Goal: Task Accomplishment & Management: Complete application form

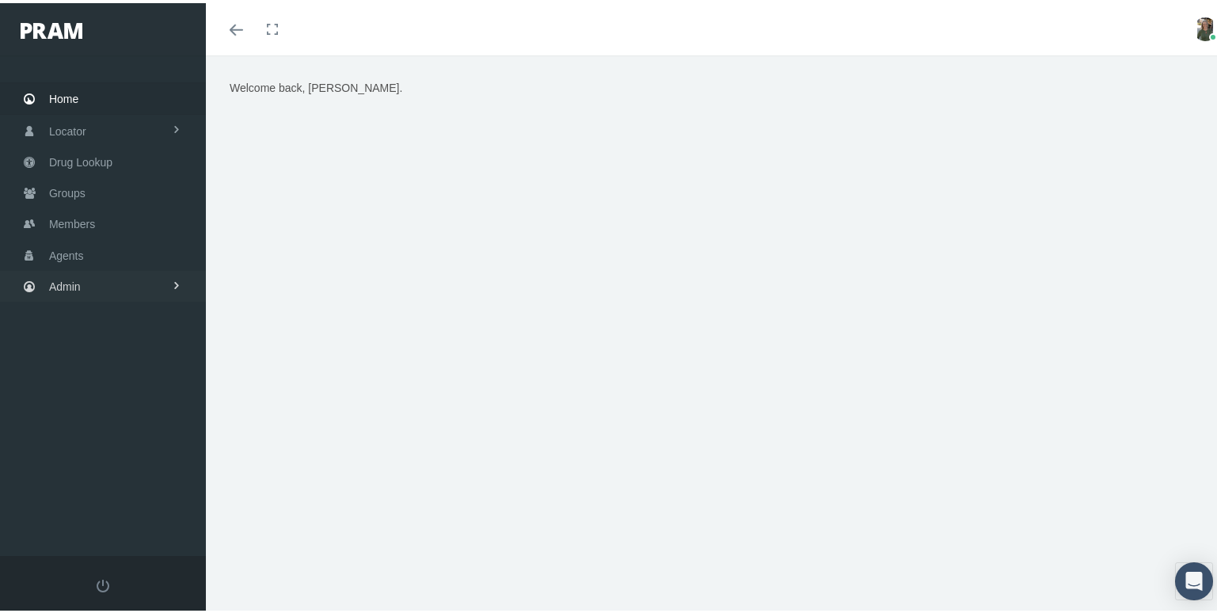
click at [76, 286] on span "Admin" at bounding box center [65, 283] width 32 height 30
click at [103, 395] on span "Group Billing" at bounding box center [96, 406] width 63 height 27
click at [98, 508] on span "Payments" at bounding box center [86, 521] width 49 height 27
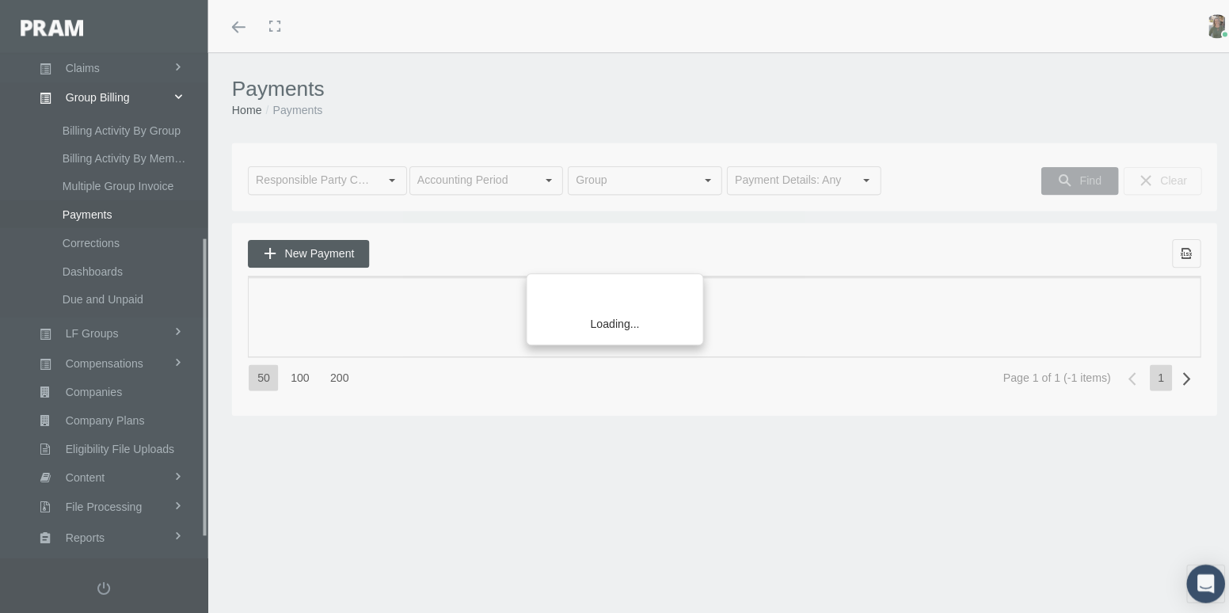
scroll to position [342, 0]
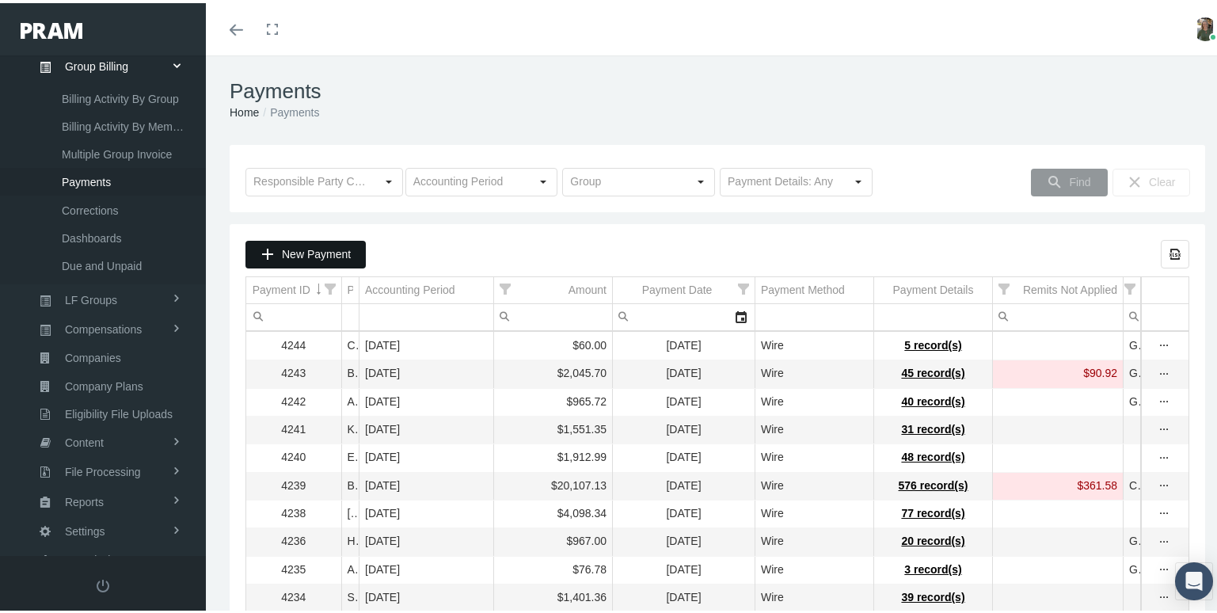
click at [314, 253] on span "New Payment" at bounding box center [316, 251] width 69 height 13
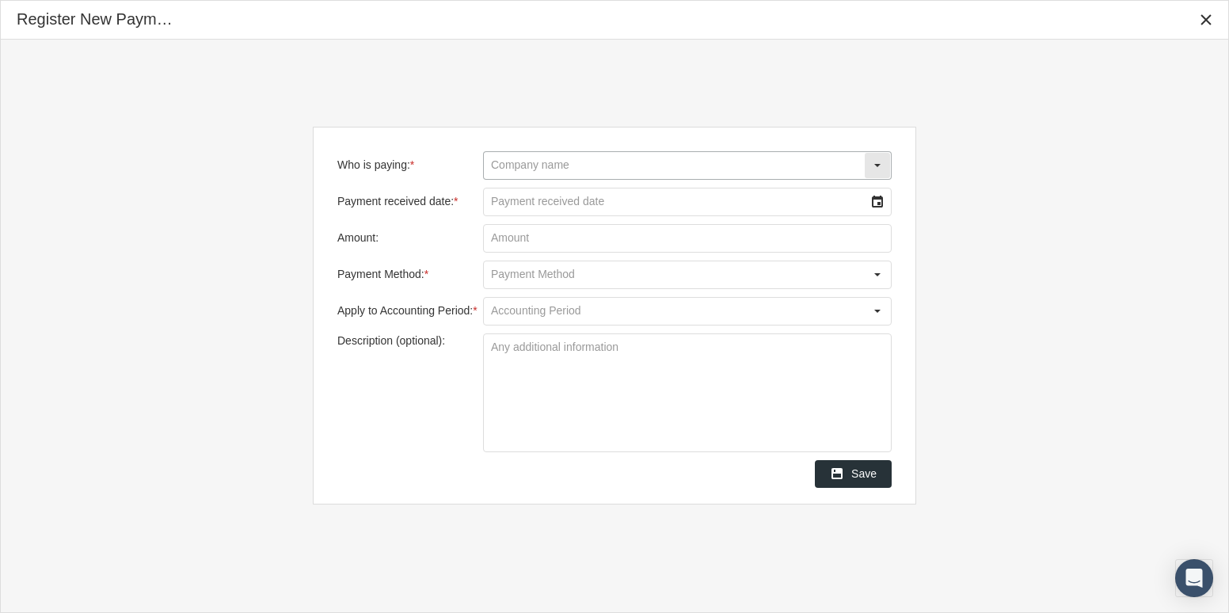
click at [522, 165] on input "Who is paying: *" at bounding box center [674, 165] width 380 height 27
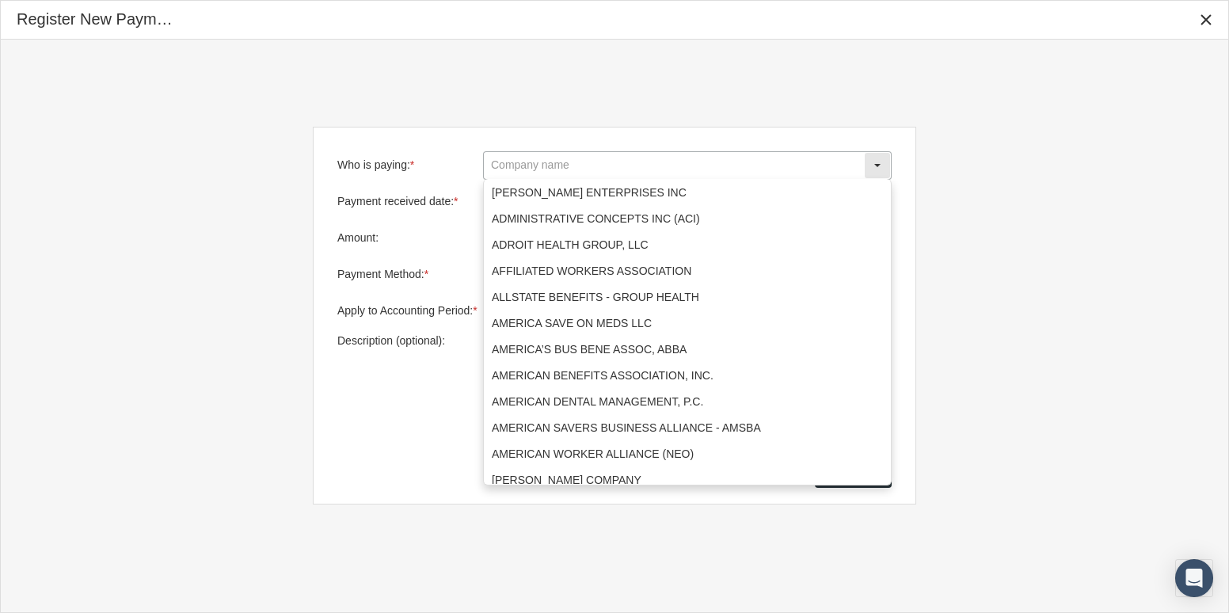
click at [499, 169] on input "Who is paying: *" at bounding box center [674, 165] width 380 height 27
type input "u"
click at [1211, 172] on div "Who is paying: * Payment received date: * Amount: Payment Method: * Apply to Ac…" at bounding box center [614, 316] width 1227 height 552
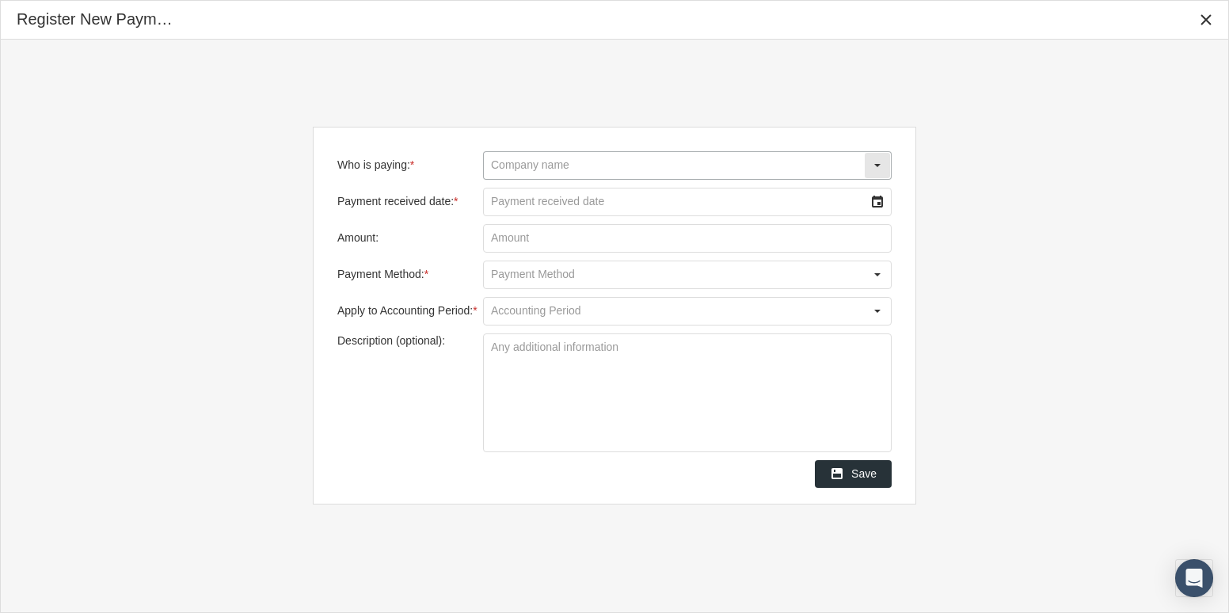
click at [531, 159] on input "Who is paying: *" at bounding box center [674, 165] width 380 height 27
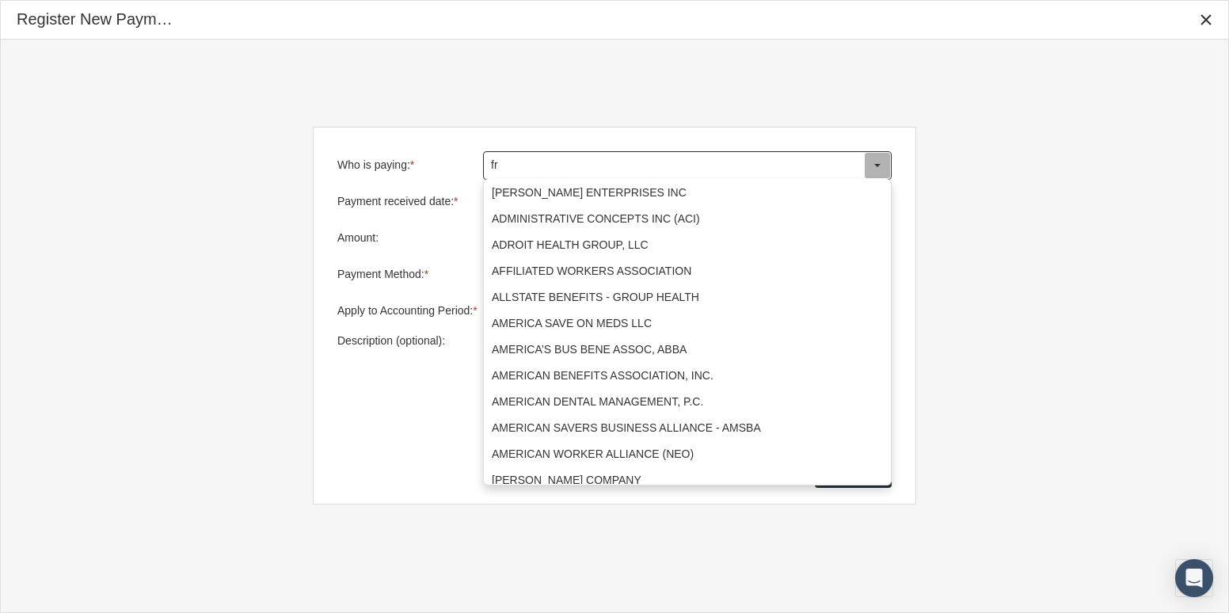
type input "f"
type input "u"
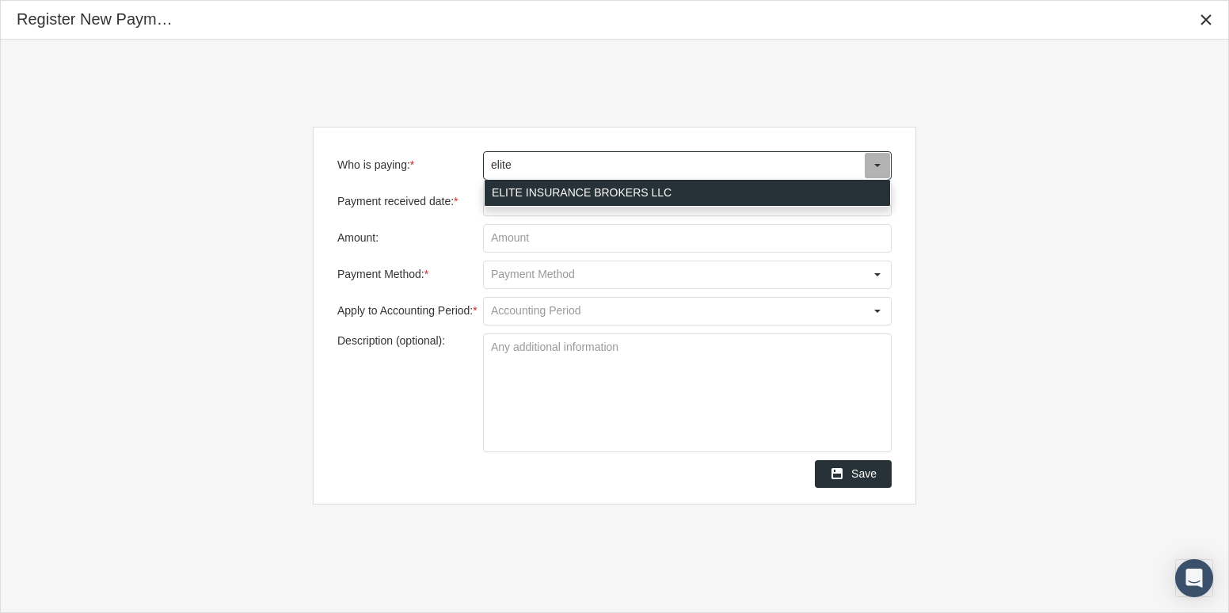
click at [538, 184] on div "ELITE INSURANCE BROKERS LLC" at bounding box center [687, 193] width 405 height 26
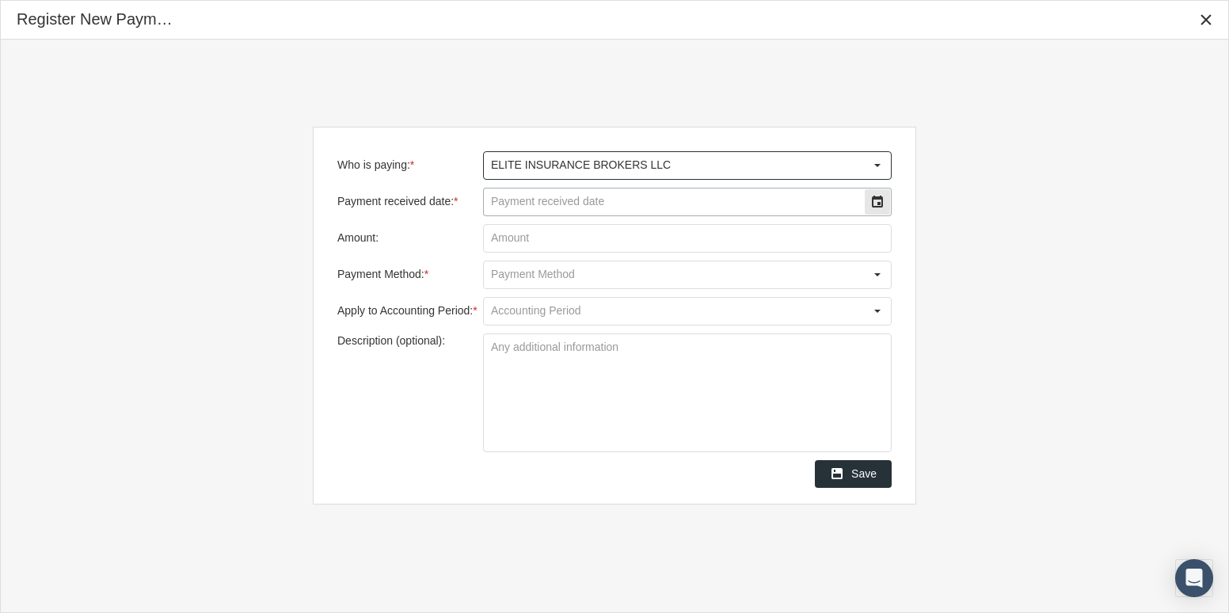
type input "ELITE INSURANCE BROKERS LLC"
click at [551, 200] on input "Payment received date: *" at bounding box center [674, 201] width 380 height 27
click at [664, 196] on input "Payment received date: *" at bounding box center [674, 201] width 380 height 27
click at [872, 196] on div "Select" at bounding box center [877, 201] width 25 height 25
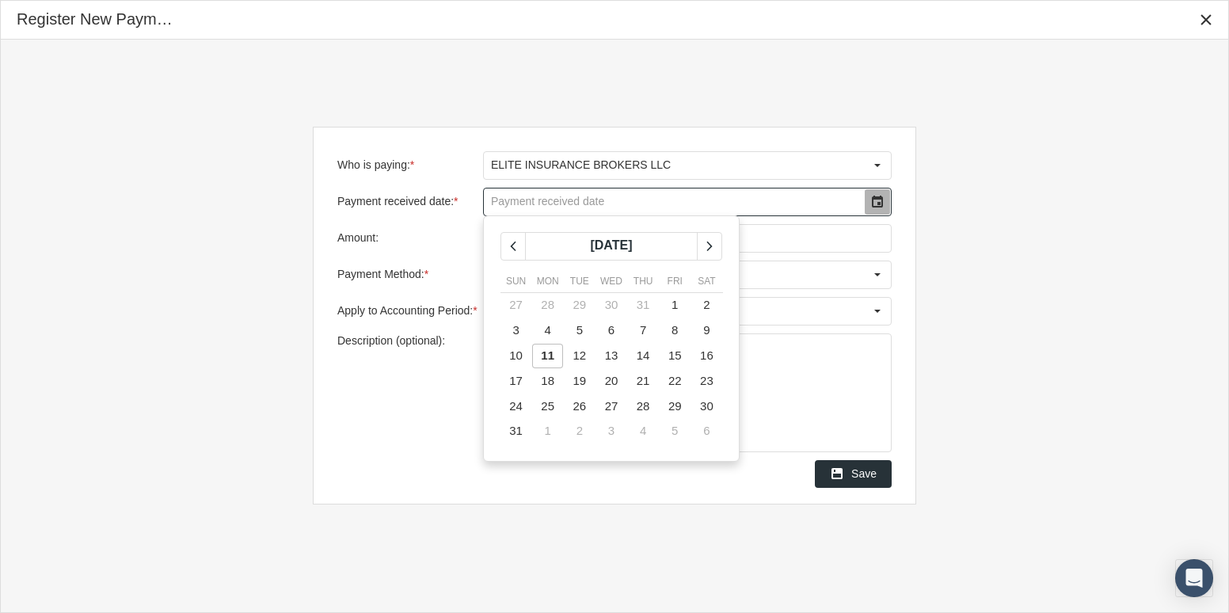
click at [543, 354] on span "11" at bounding box center [547, 354] width 13 height 13
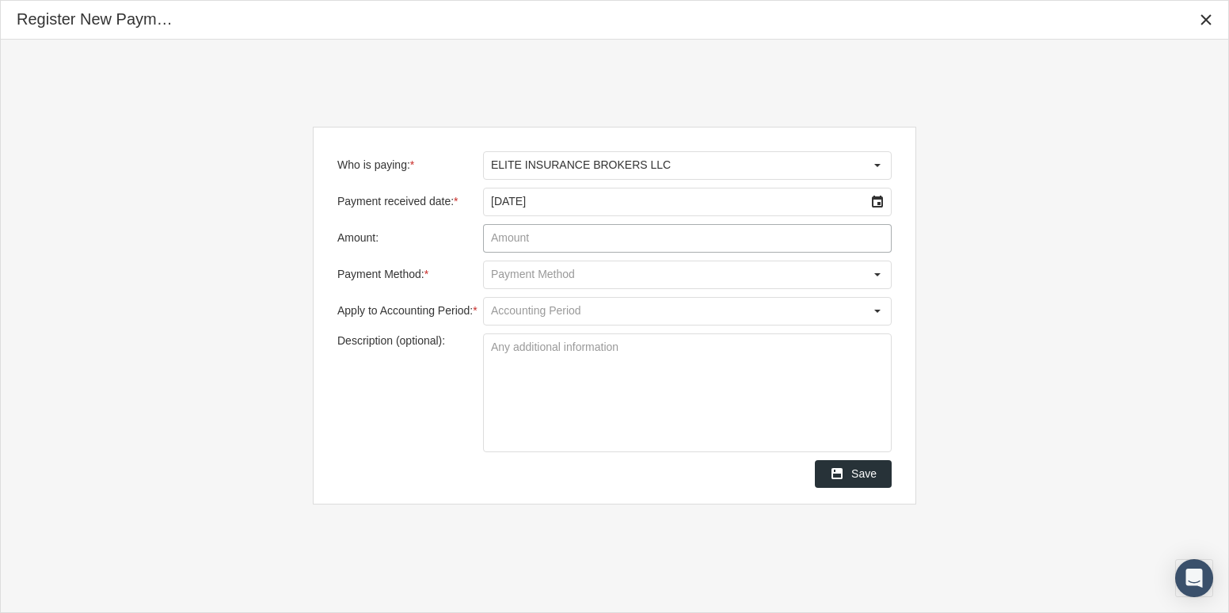
click at [643, 249] on input "Amount:" at bounding box center [687, 238] width 407 height 27
type input "$ 176.02"
click at [868, 269] on div "Select" at bounding box center [877, 274] width 25 height 25
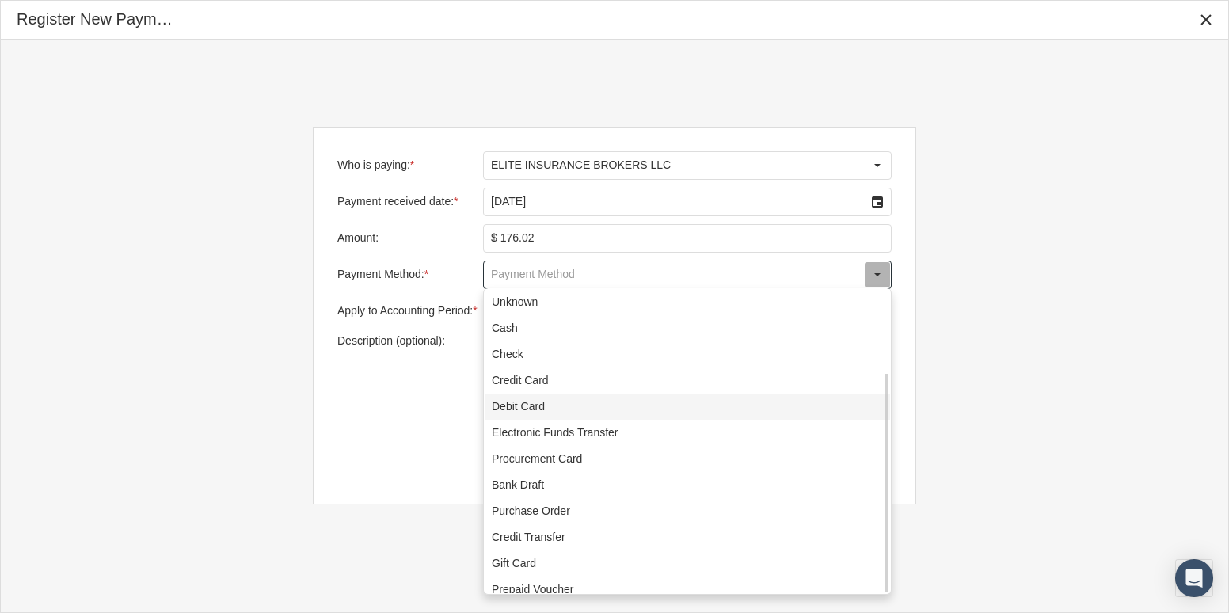
scroll to position [114, 0]
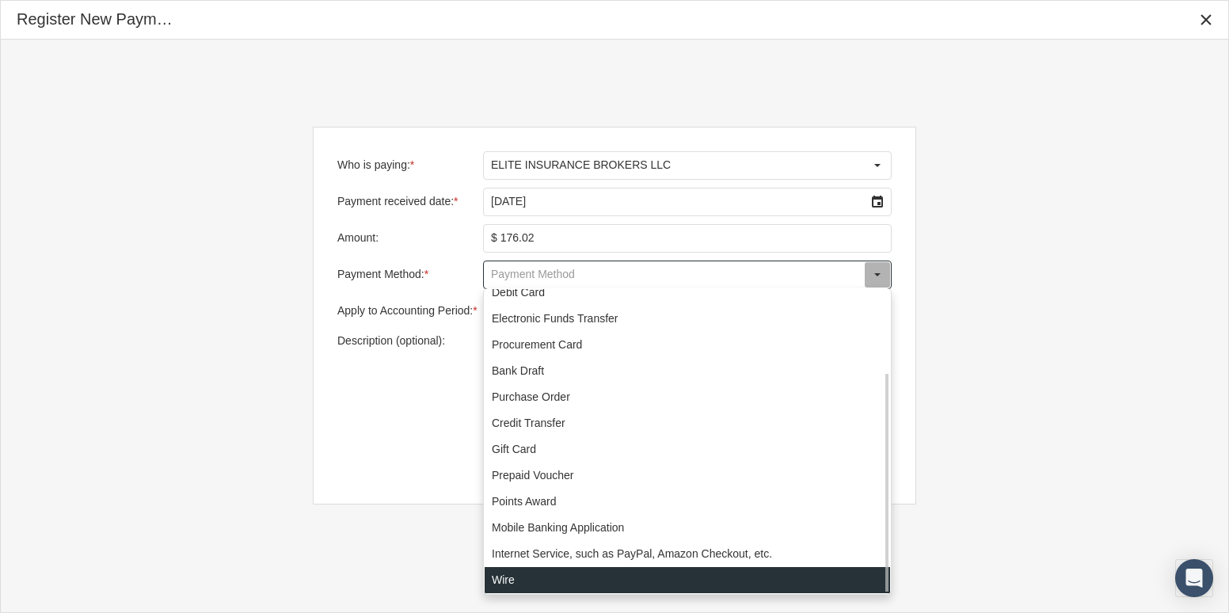
click at [514, 584] on div "Wire" at bounding box center [687, 580] width 405 height 26
type input "Wire"
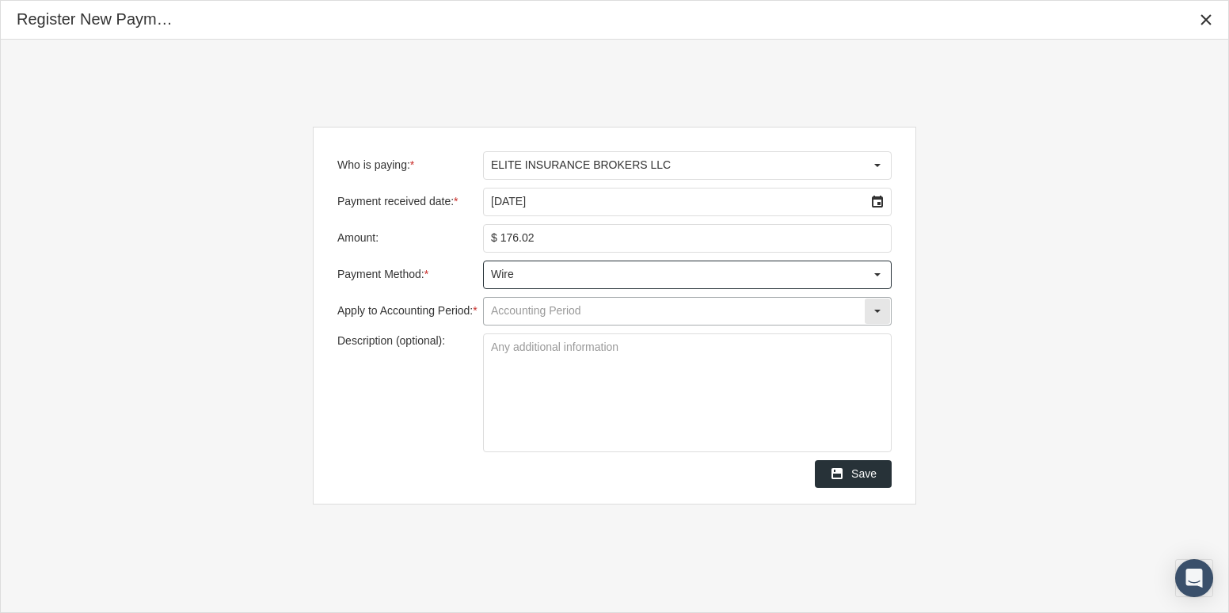
click at [660, 320] on input "Apply to Accounting Period: *" at bounding box center [674, 311] width 380 height 27
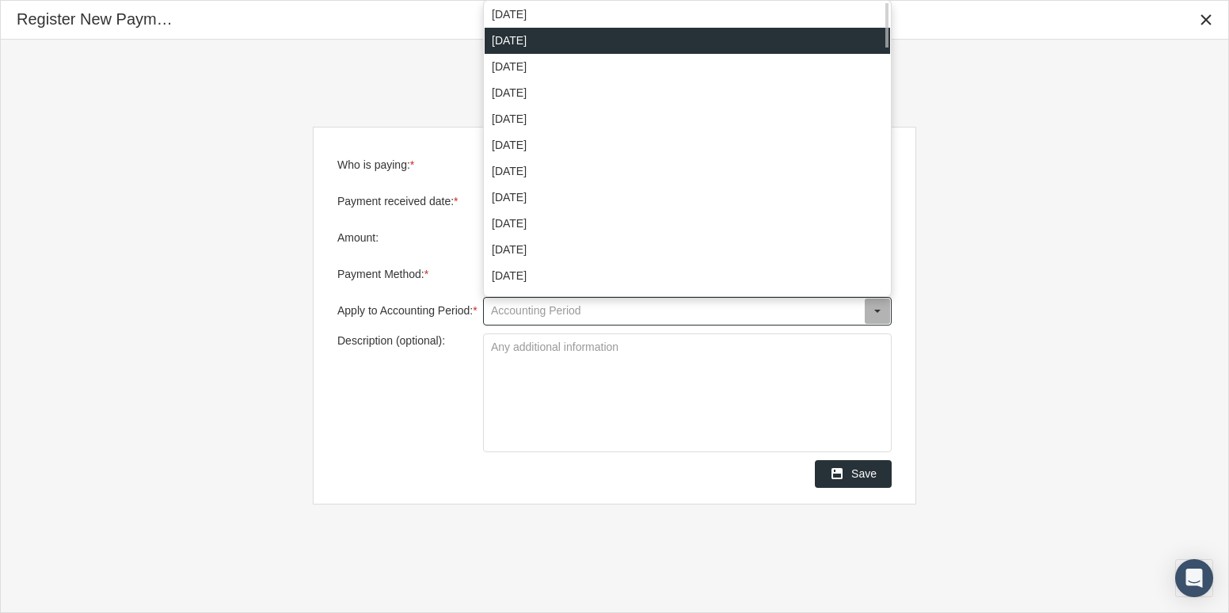
click at [629, 48] on div "[DATE]" at bounding box center [687, 41] width 405 height 26
type input "[DATE]"
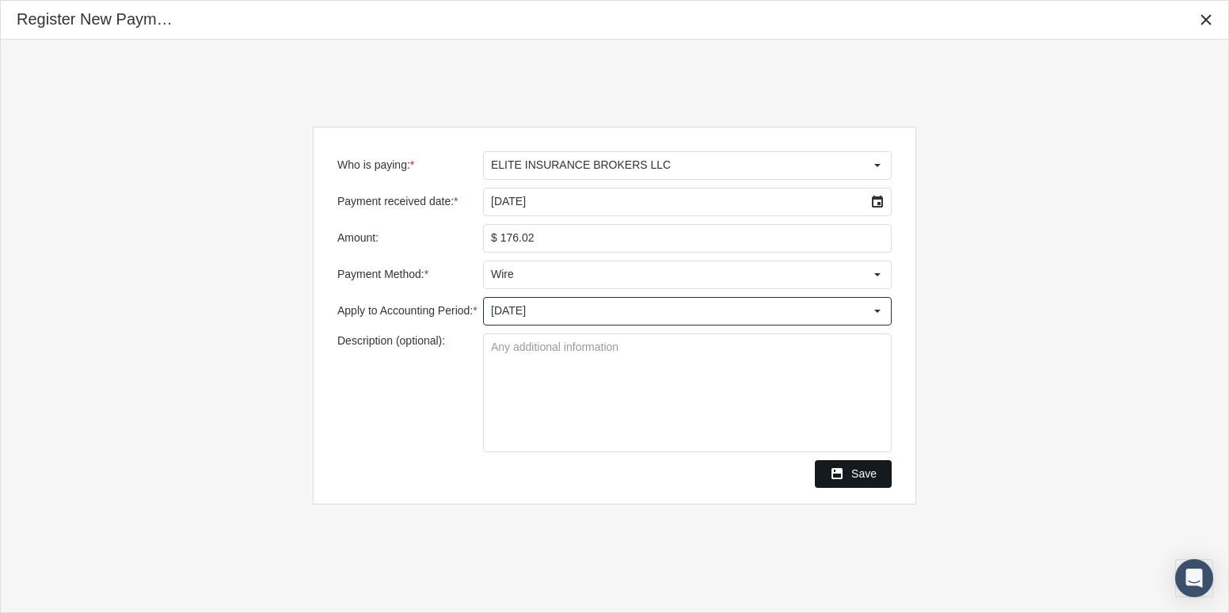
click at [861, 475] on span "Save" at bounding box center [863, 473] width 25 height 13
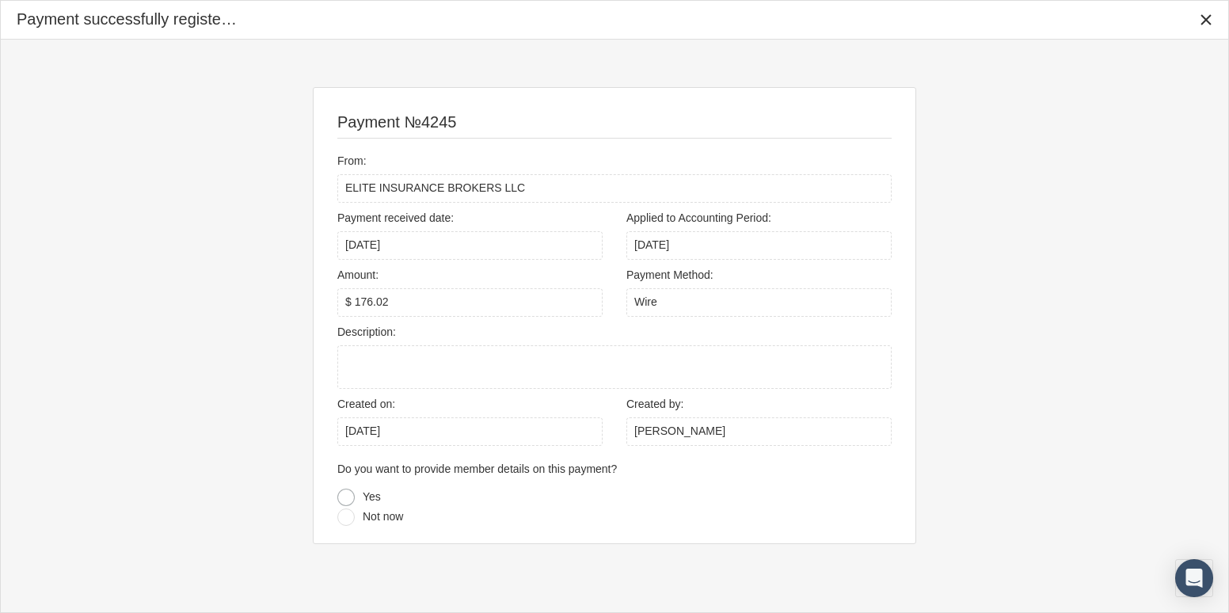
click at [351, 497] on div at bounding box center [345, 497] width 17 height 17
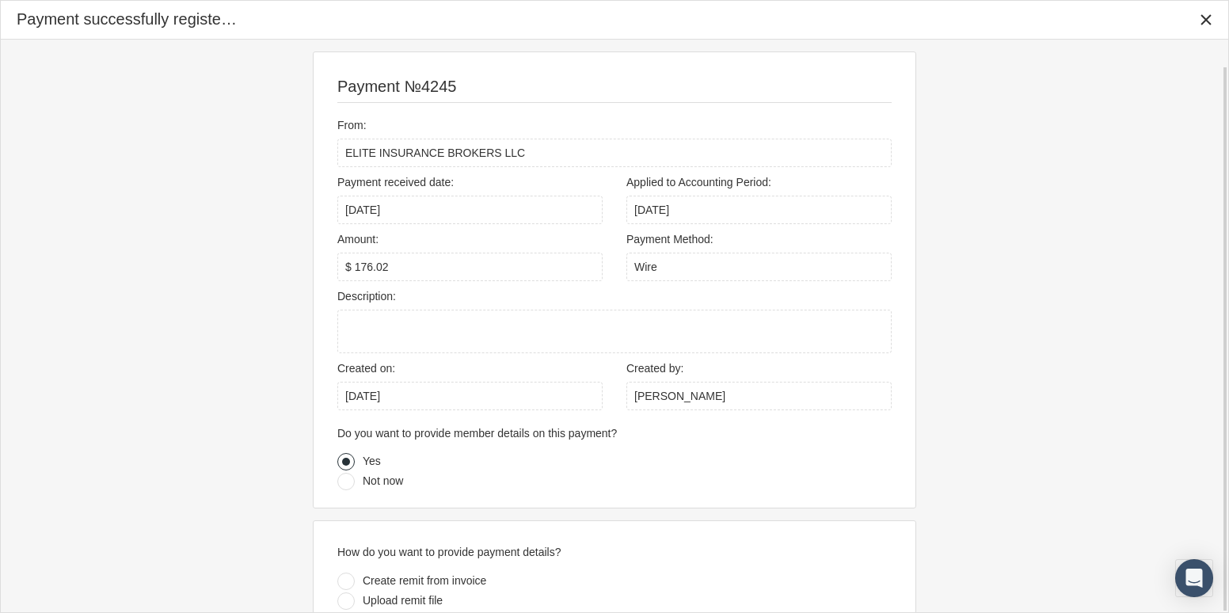
scroll to position [28, 0]
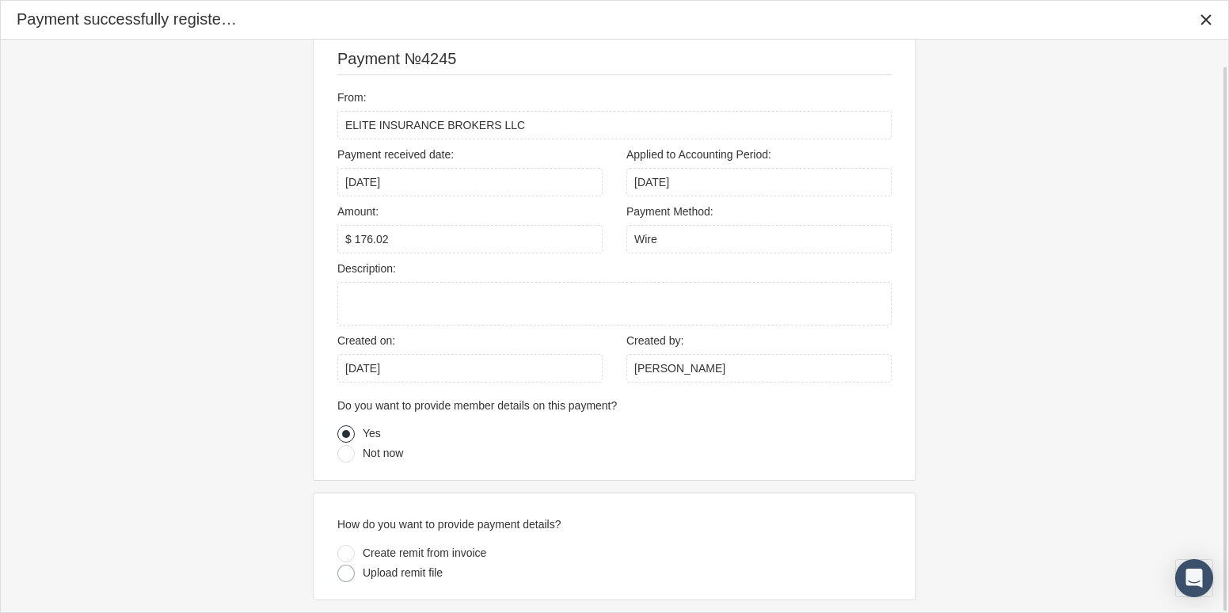
click at [345, 569] on div at bounding box center [345, 573] width 17 height 17
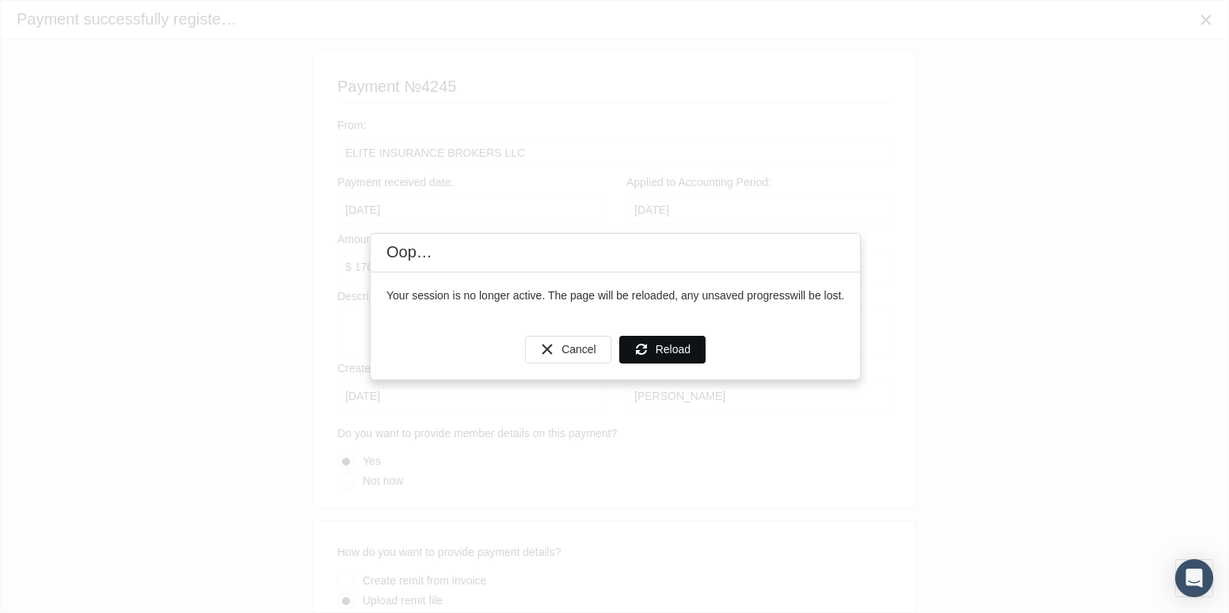
click at [662, 343] on span "Reload" at bounding box center [673, 349] width 35 height 13
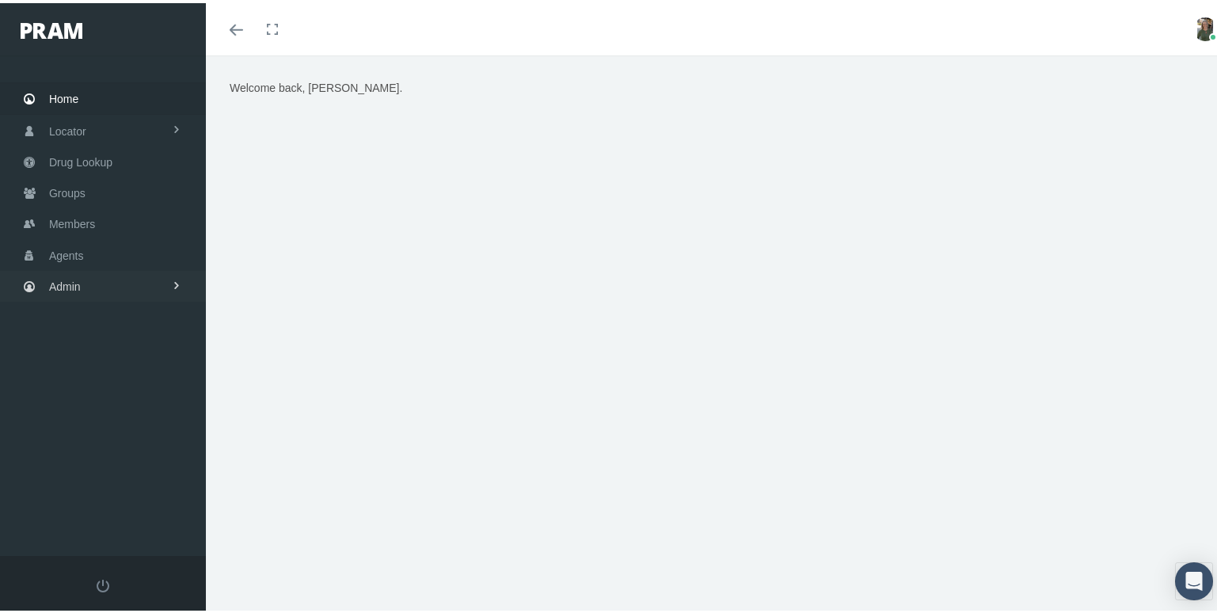
click at [94, 279] on link "Admin" at bounding box center [103, 283] width 206 height 31
click at [116, 398] on span "Group Billing" at bounding box center [96, 406] width 63 height 27
click at [123, 488] on span "Multiple Group Invoice" at bounding box center [117, 494] width 110 height 27
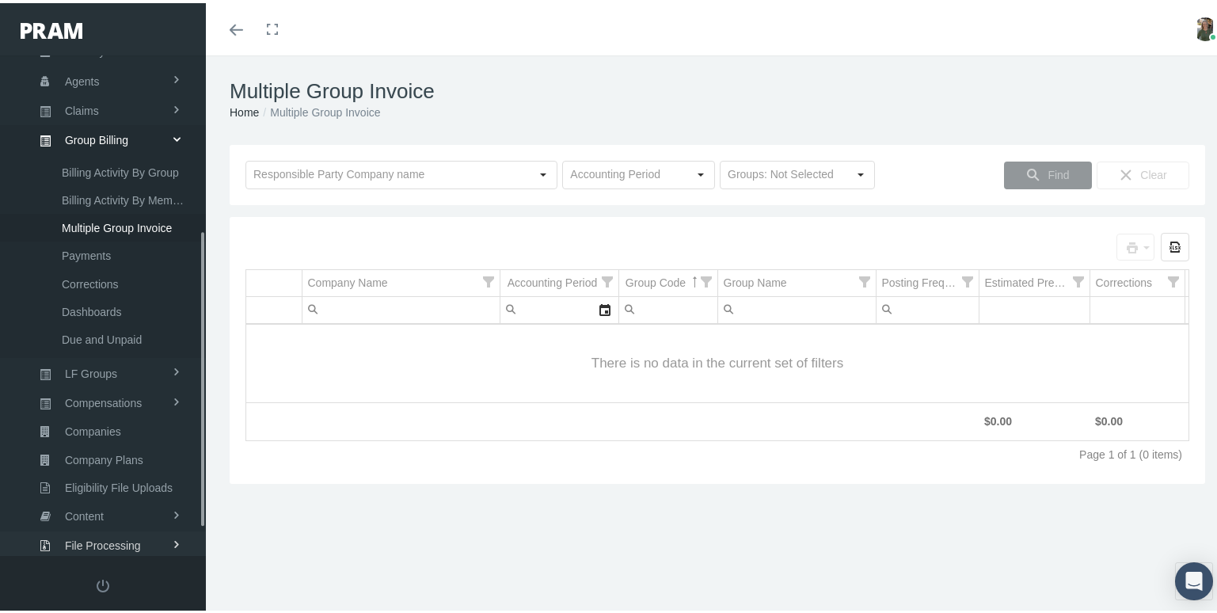
scroll to position [342, 0]
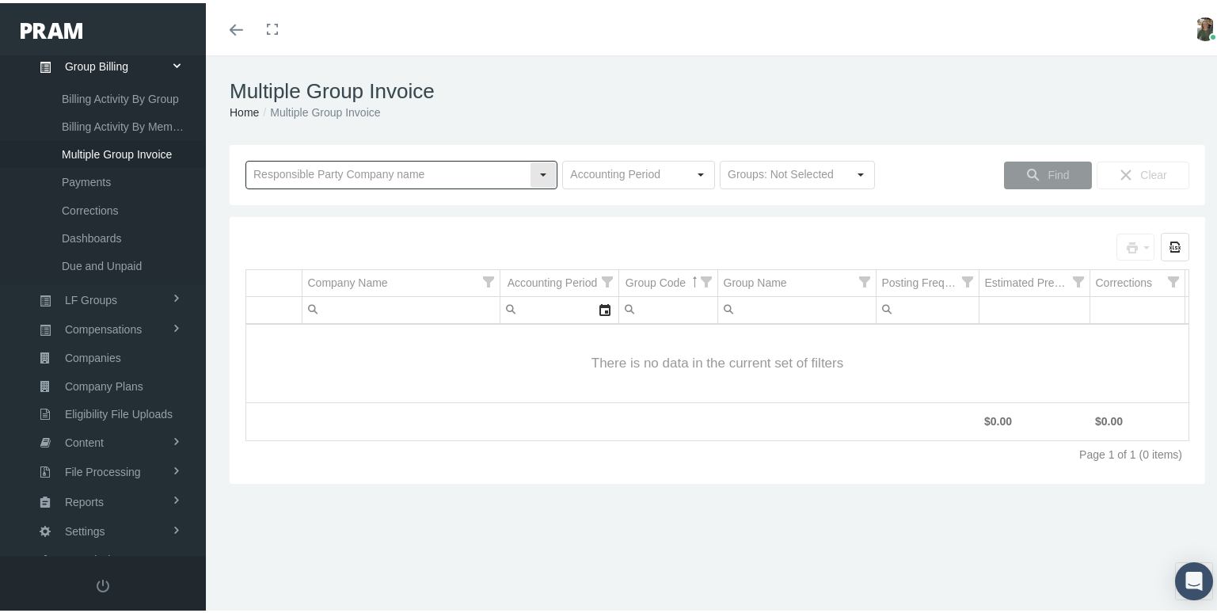
click at [420, 172] on input "text" at bounding box center [387, 171] width 283 height 27
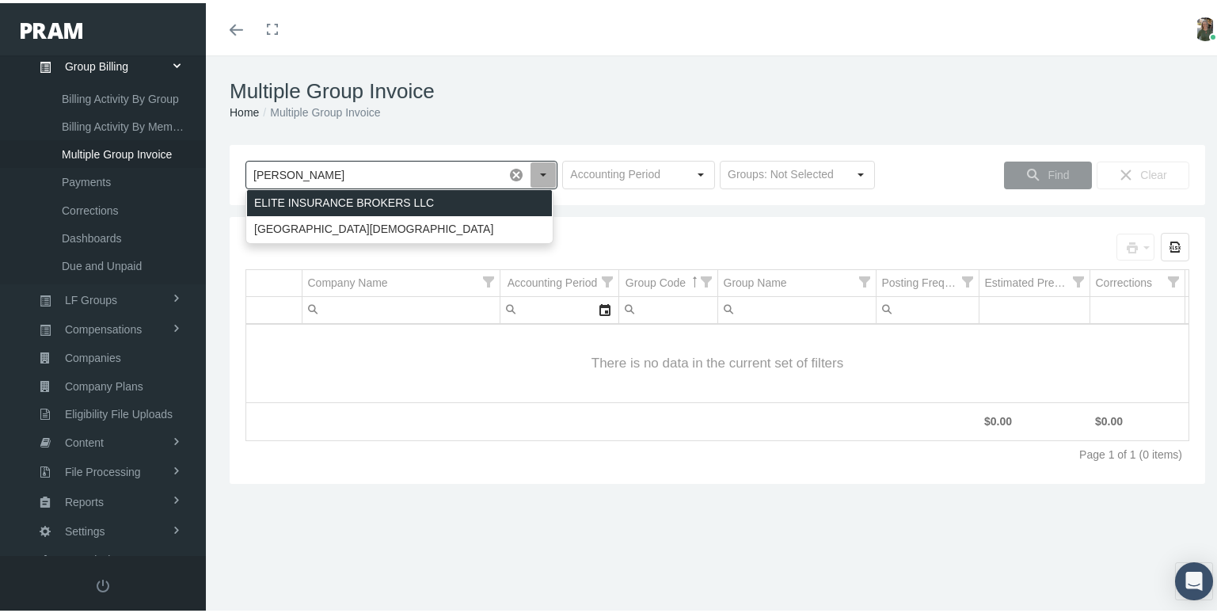
click at [432, 199] on div "ELITE INSURANCE BROKERS LLC" at bounding box center [399, 200] width 305 height 26
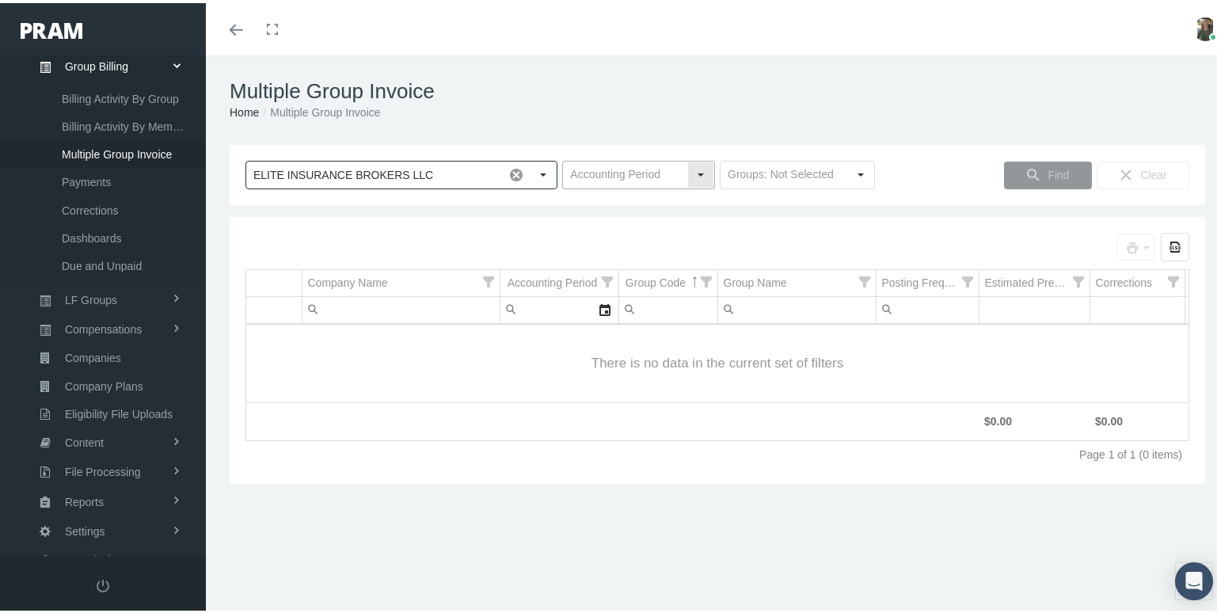
type input "ELITE INSURANCE BROKERS LLC"
click at [576, 176] on input "text" at bounding box center [625, 171] width 124 height 27
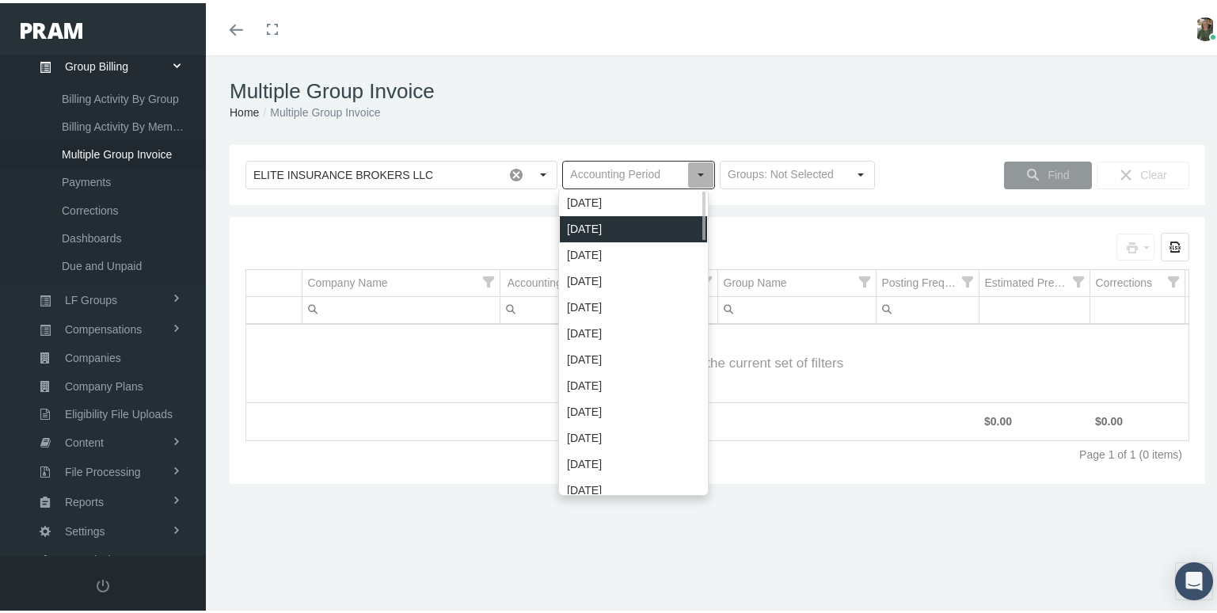
click at [607, 227] on div "[DATE]" at bounding box center [633, 226] width 147 height 26
type input "[DATE]"
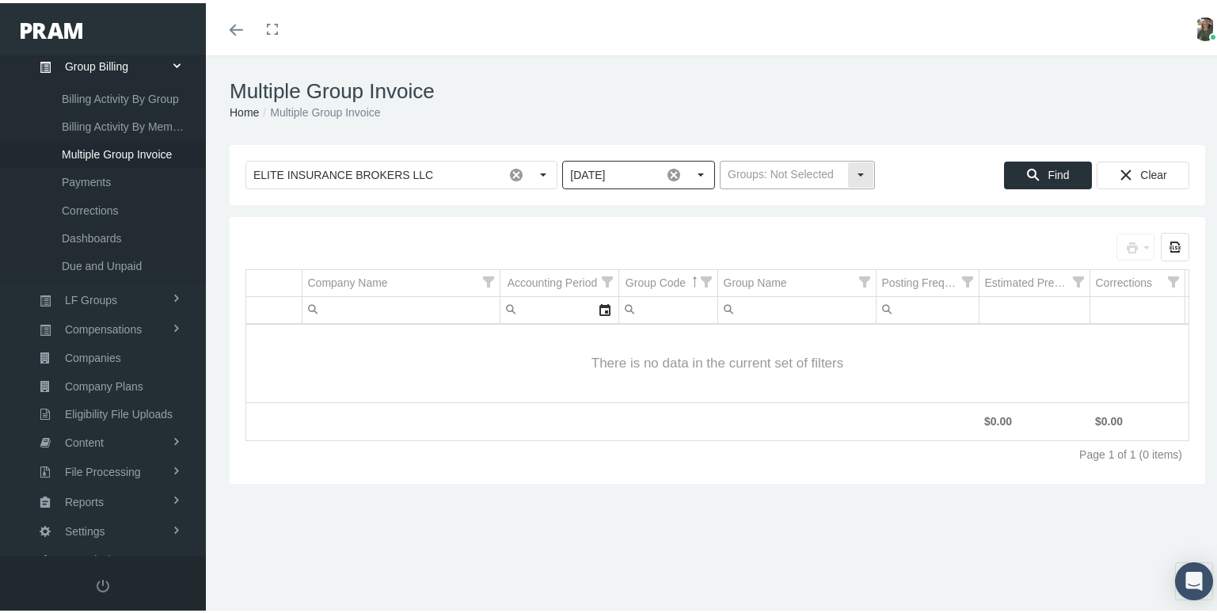
click at [797, 169] on input "text" at bounding box center [784, 171] width 127 height 27
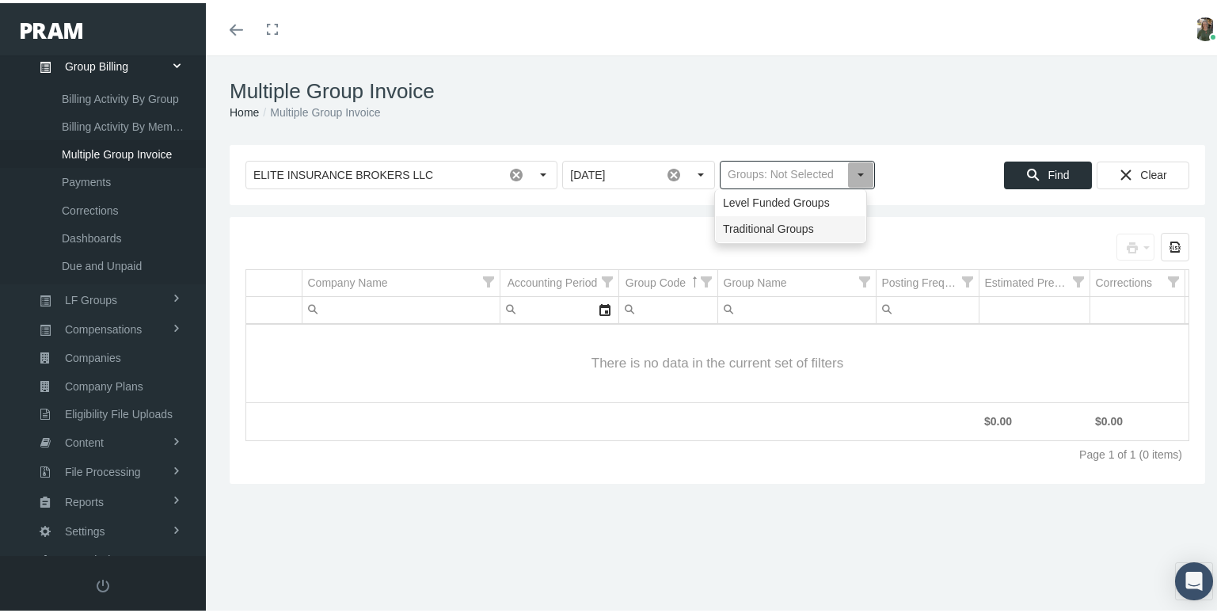
click at [808, 222] on div "Traditional Groups" at bounding box center [791, 226] width 150 height 26
type input "Traditional Groups"
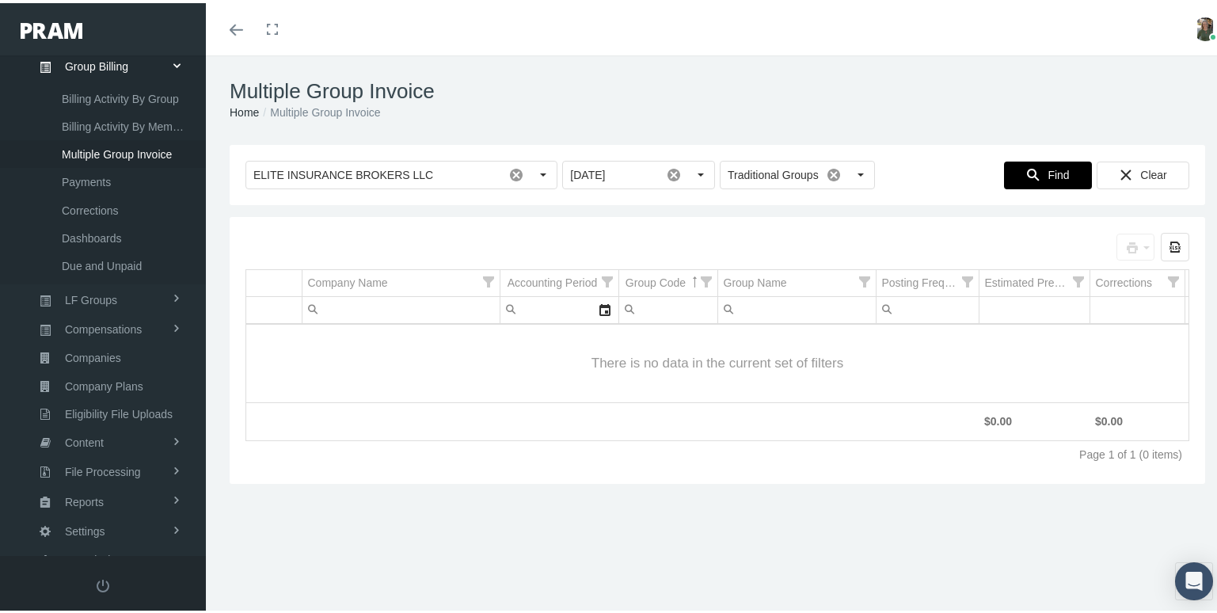
click at [1048, 177] on span "Find" at bounding box center [1058, 171] width 21 height 13
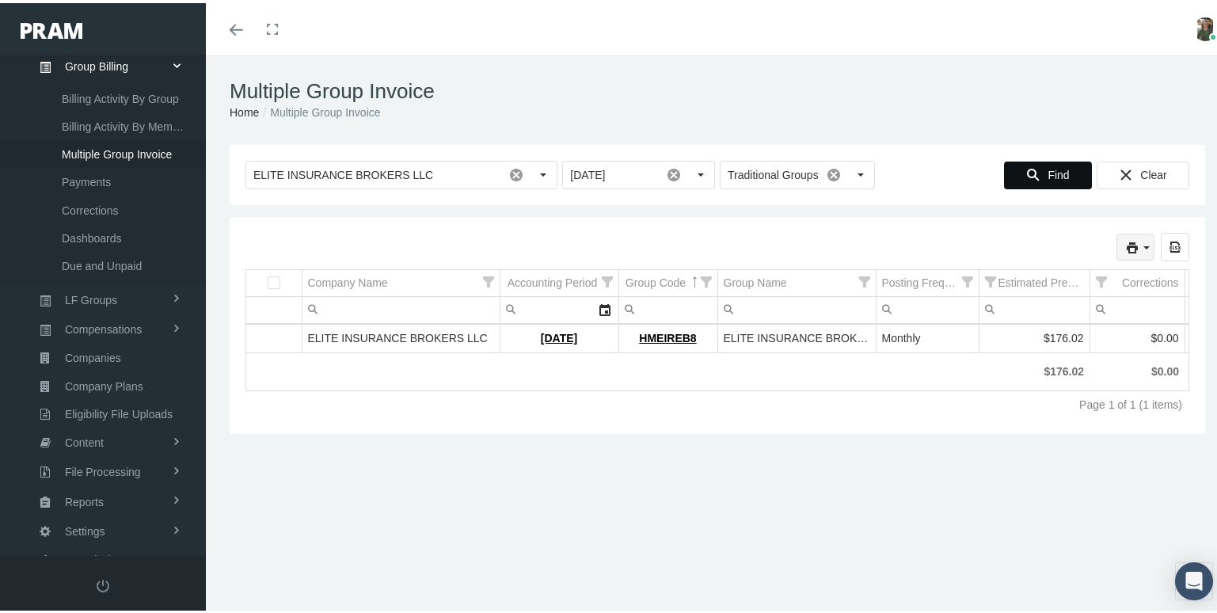
click at [1126, 241] on icon "print" at bounding box center [1132, 245] width 14 height 14
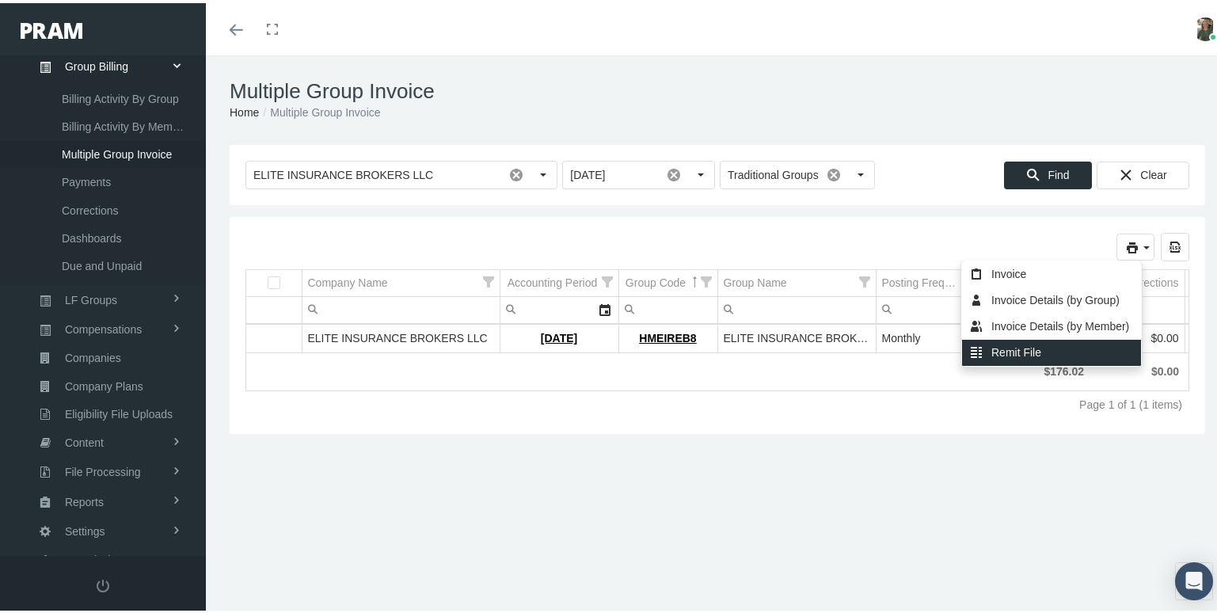
click at [1027, 348] on div "Remit File" at bounding box center [1051, 350] width 179 height 26
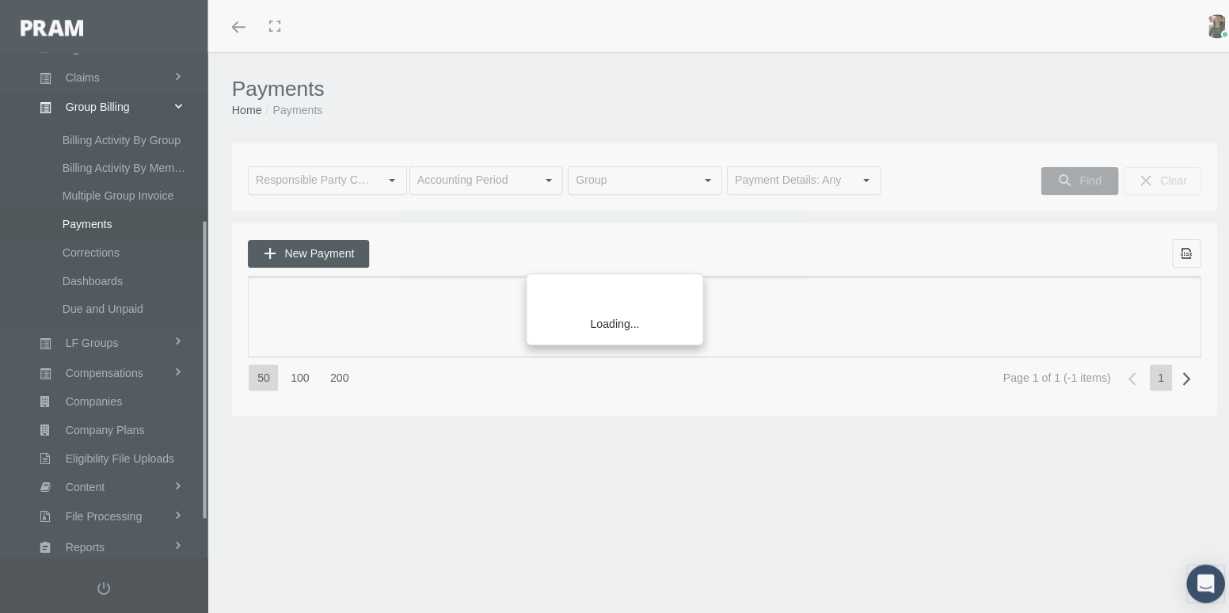
scroll to position [342, 0]
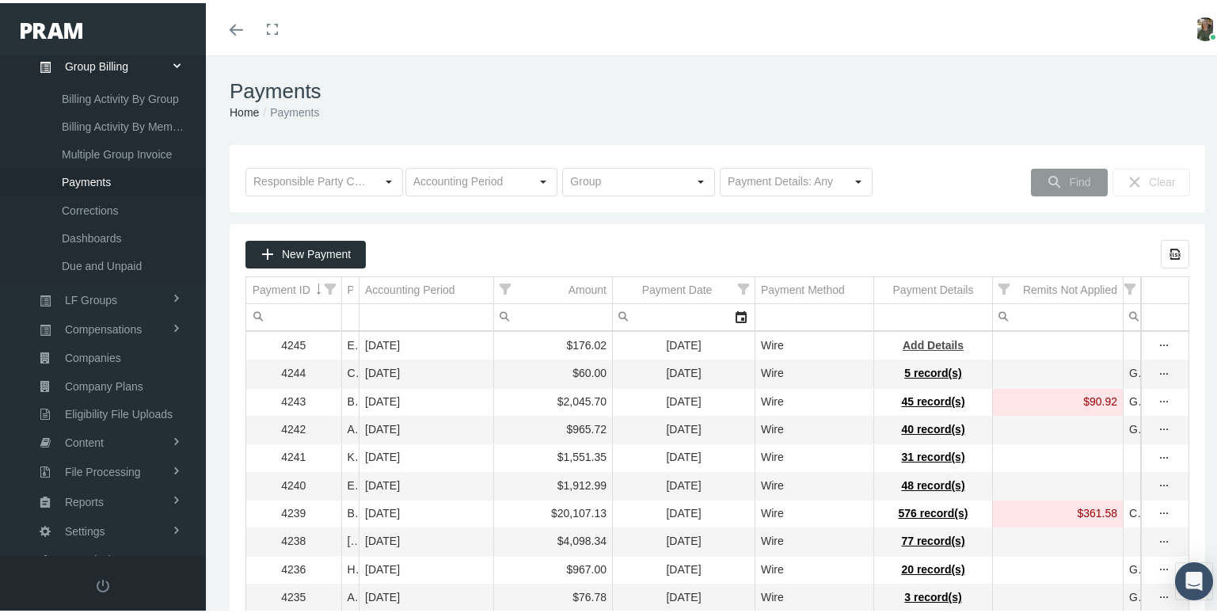
click at [918, 344] on span "Add Details" at bounding box center [933, 342] width 61 height 13
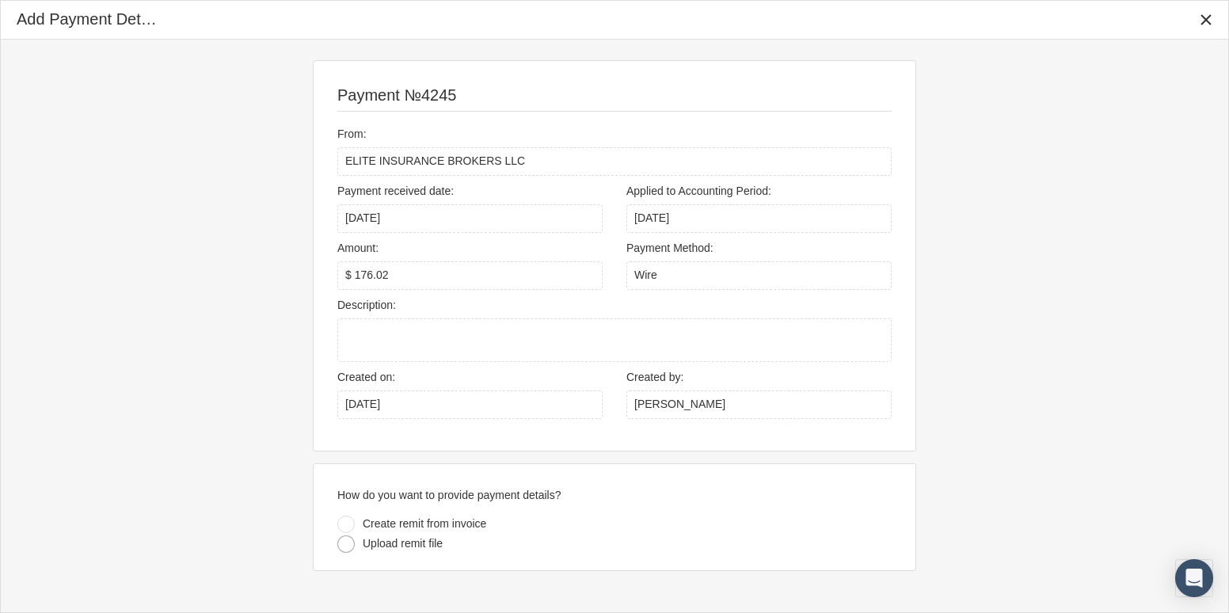
click at [344, 546] on div at bounding box center [345, 543] width 17 height 17
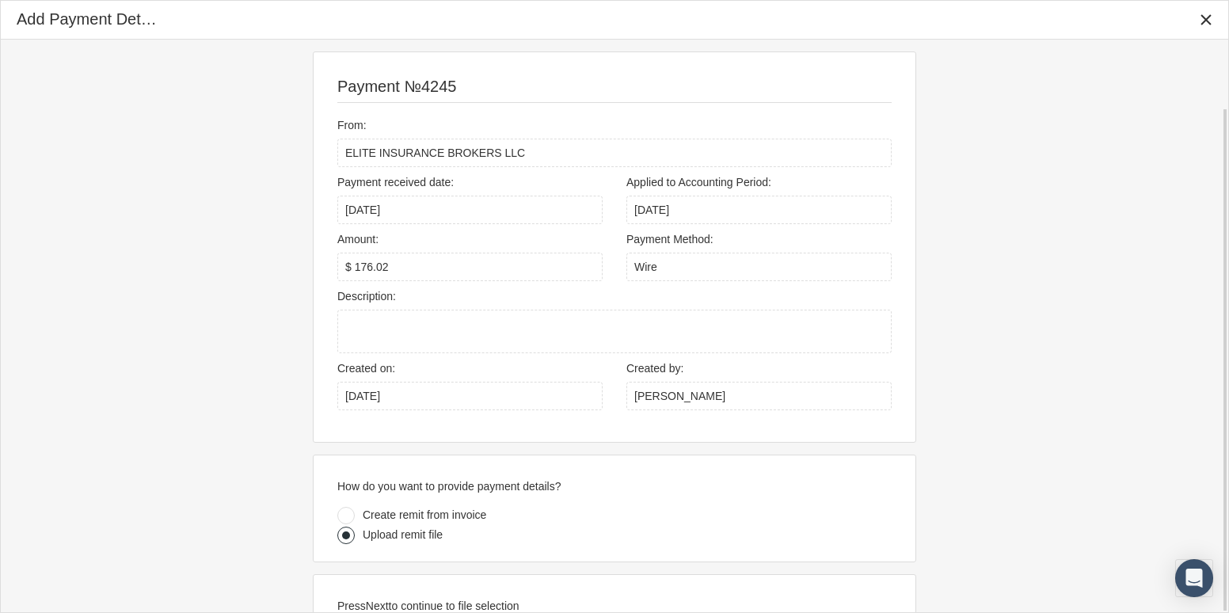
scroll to position [78, 0]
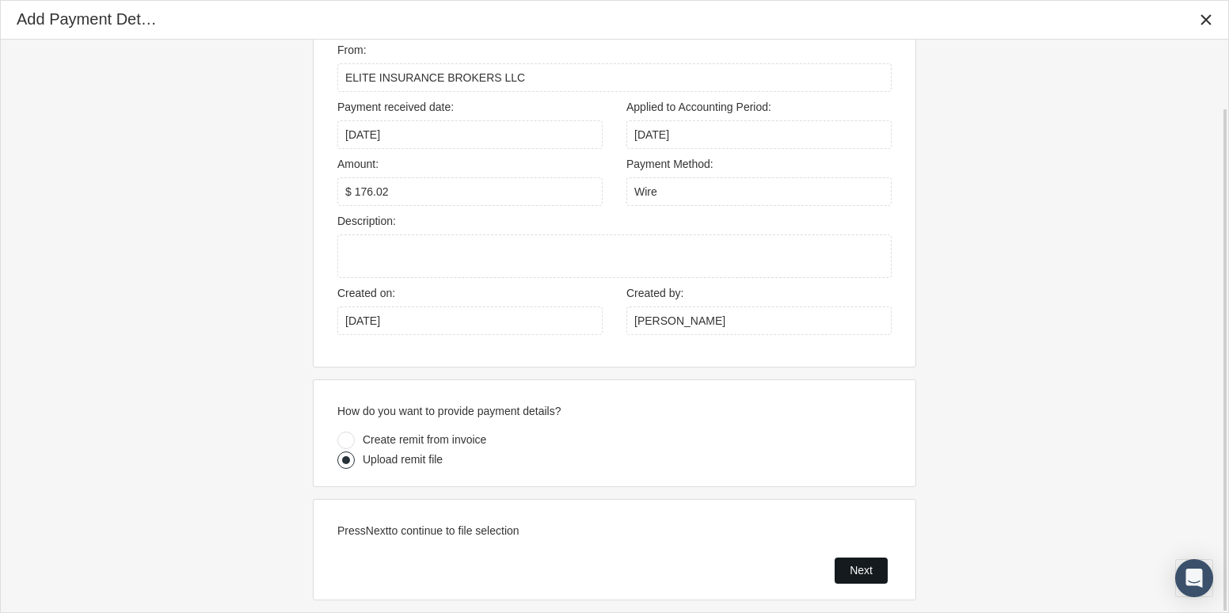
click at [861, 570] on span "Next" at bounding box center [861, 570] width 23 height 13
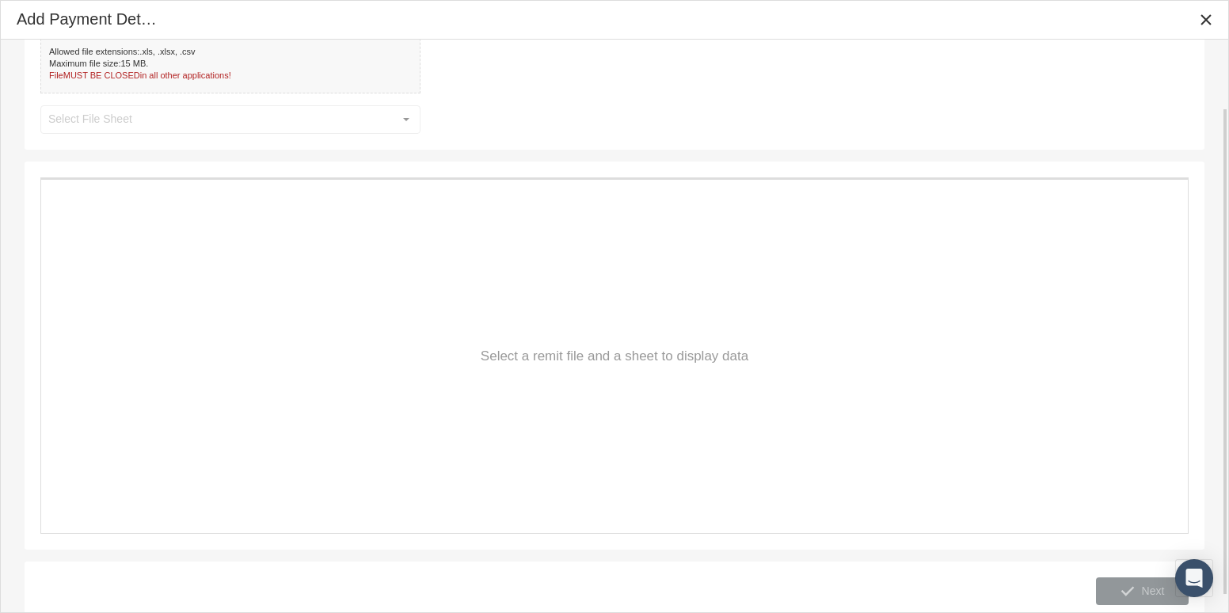
scroll to position [0, 0]
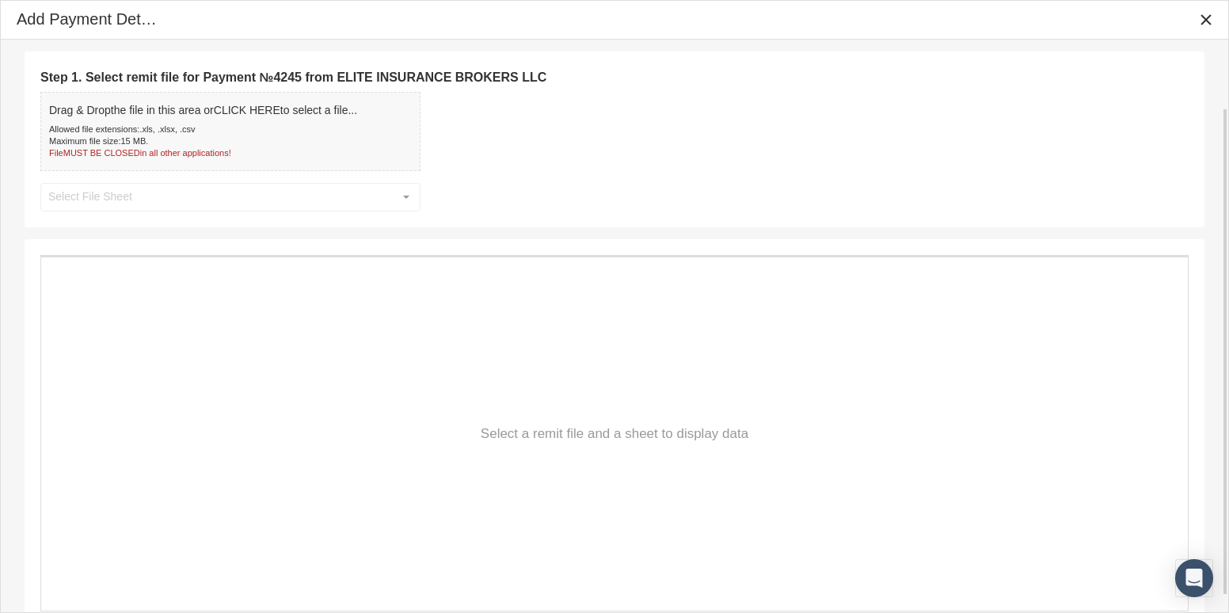
click at [173, 139] on div "Maximum file size: 15 MB ." at bounding box center [203, 141] width 308 height 12
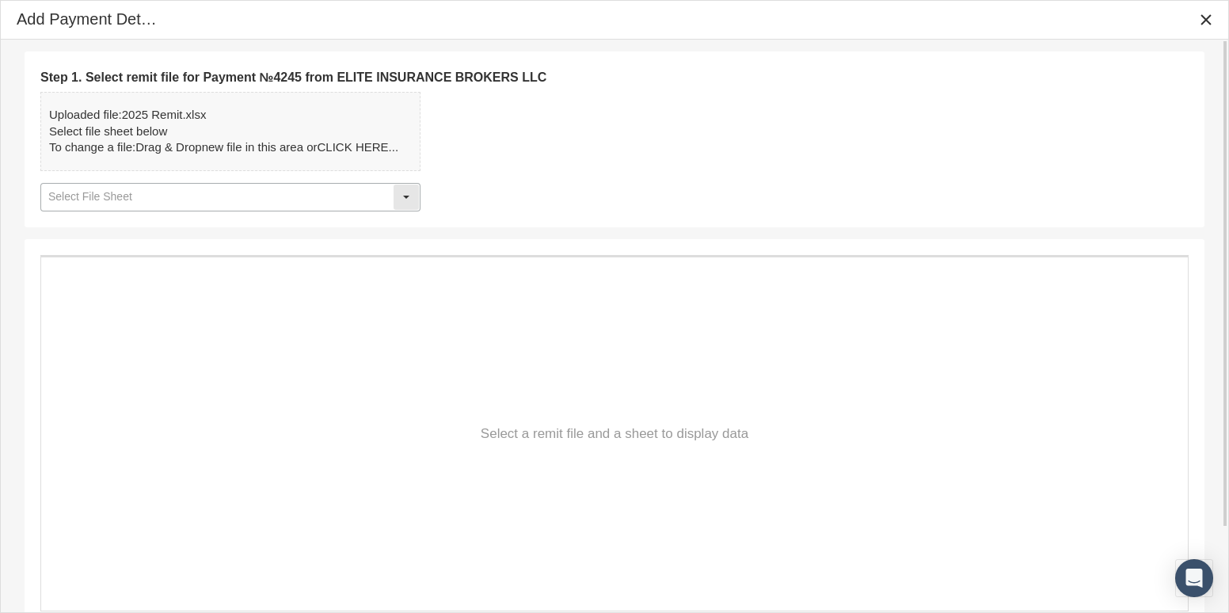
click at [414, 203] on div "Select" at bounding box center [406, 196] width 25 height 25
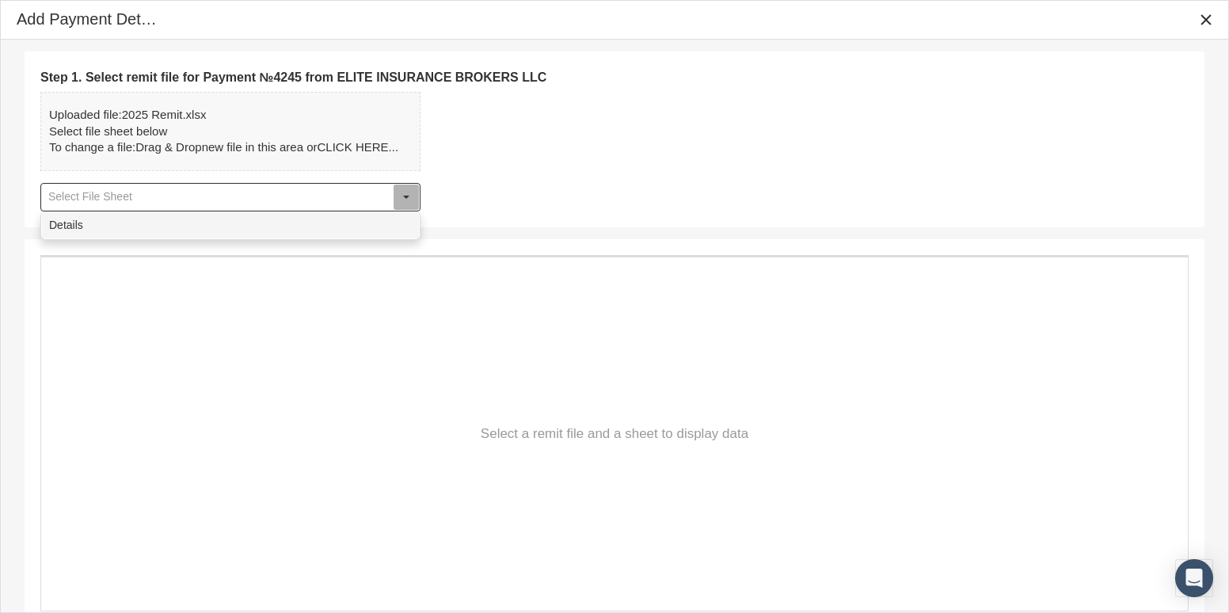
click at [401, 222] on div "Details" at bounding box center [230, 225] width 377 height 26
type input "Details"
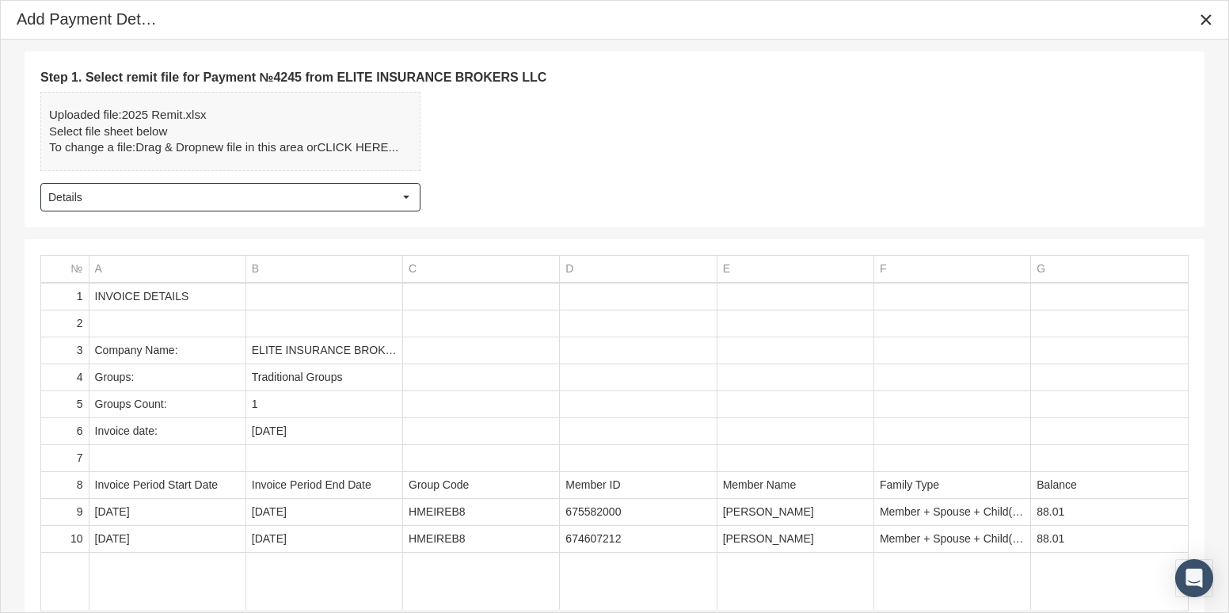
scroll to position [99, 0]
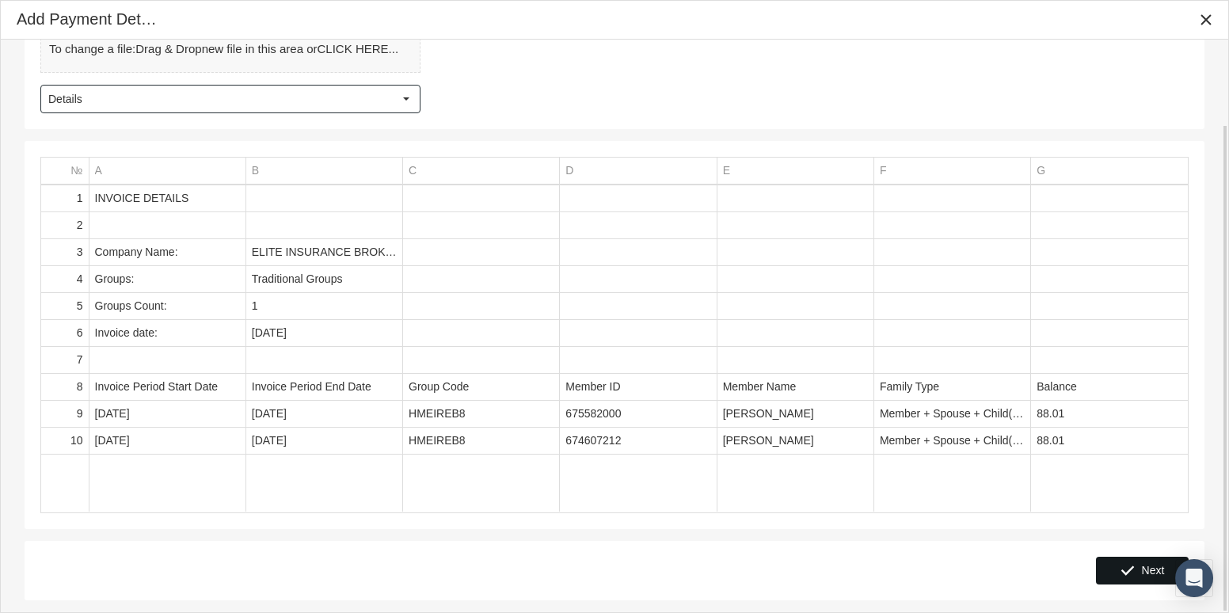
click at [1139, 569] on div "Next" at bounding box center [1142, 570] width 91 height 26
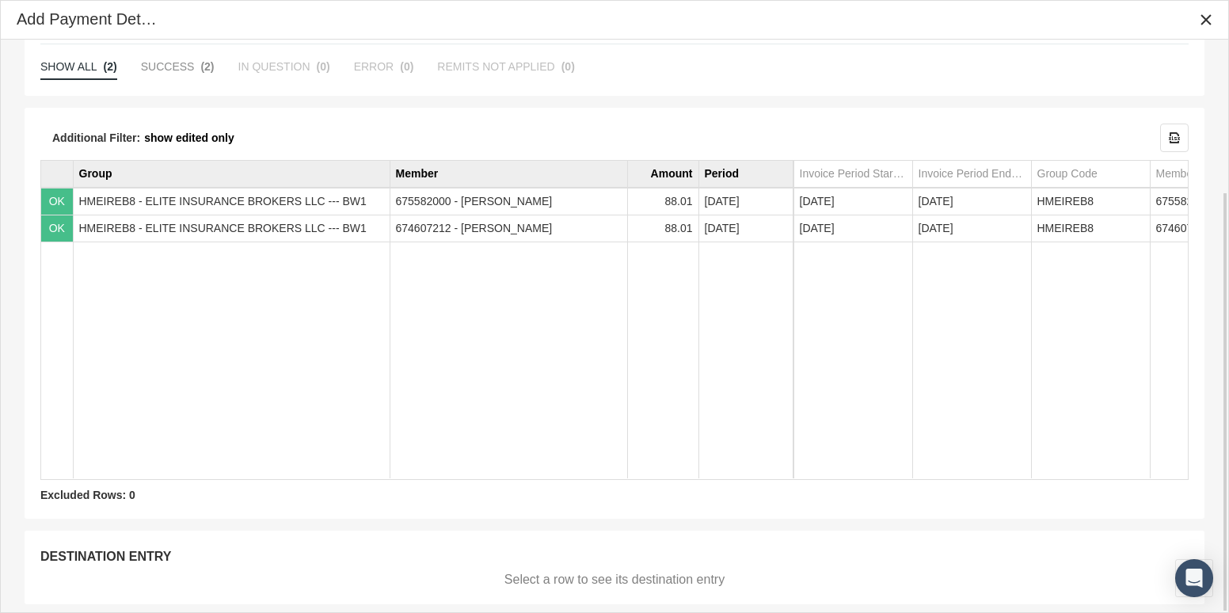
scroll to position [207, 0]
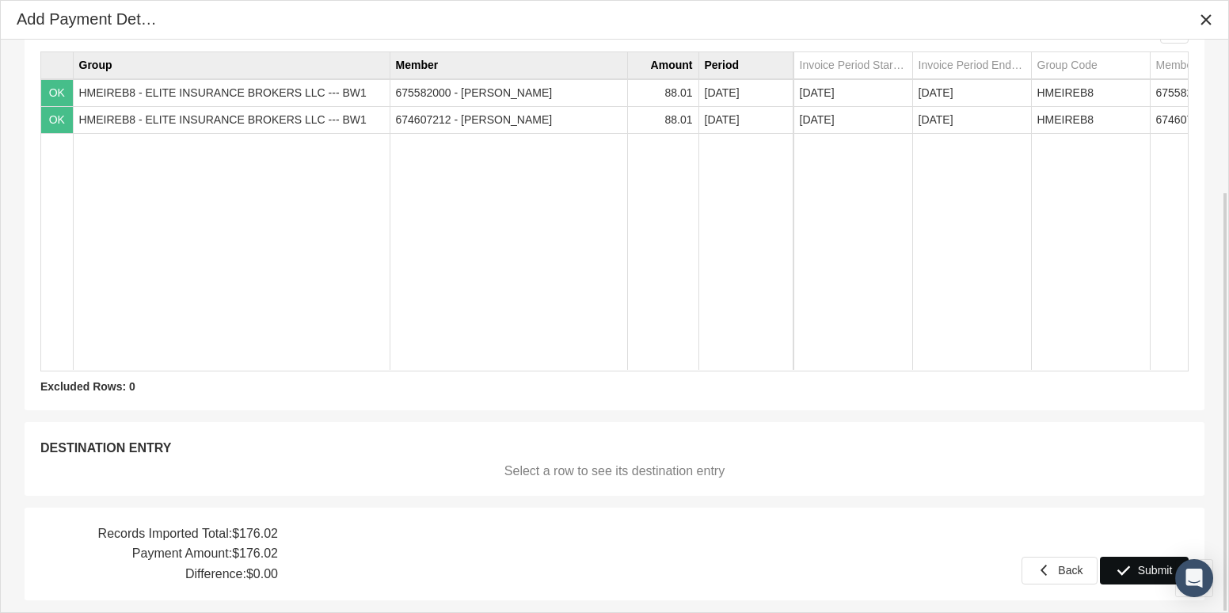
click at [1137, 571] on div "Submit" at bounding box center [1144, 570] width 87 height 26
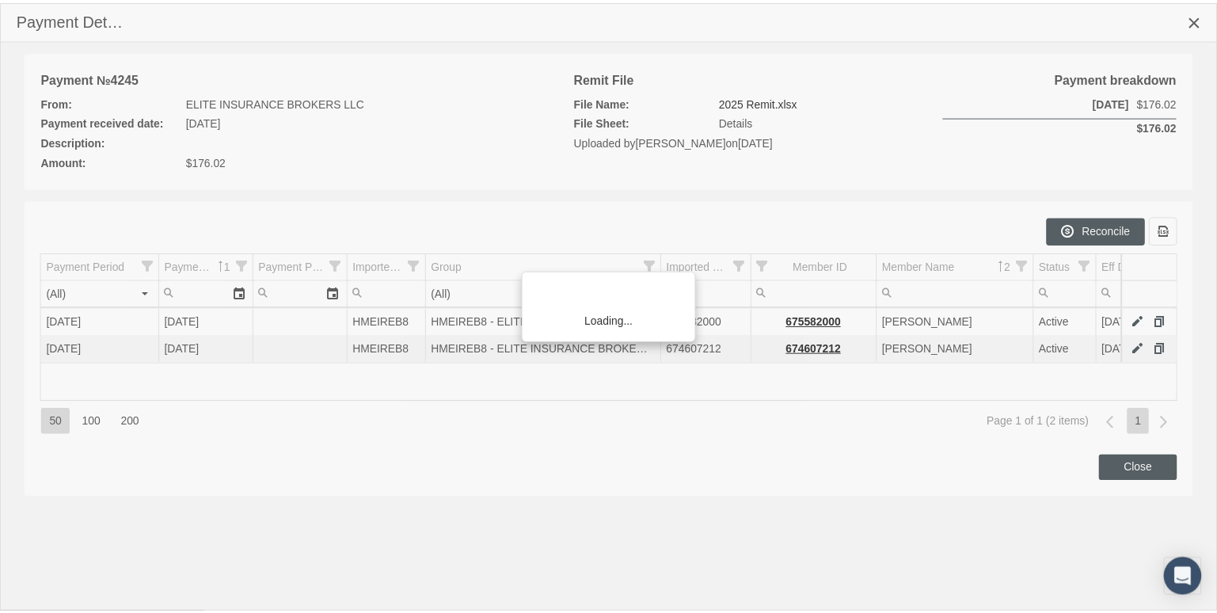
scroll to position [342, 0]
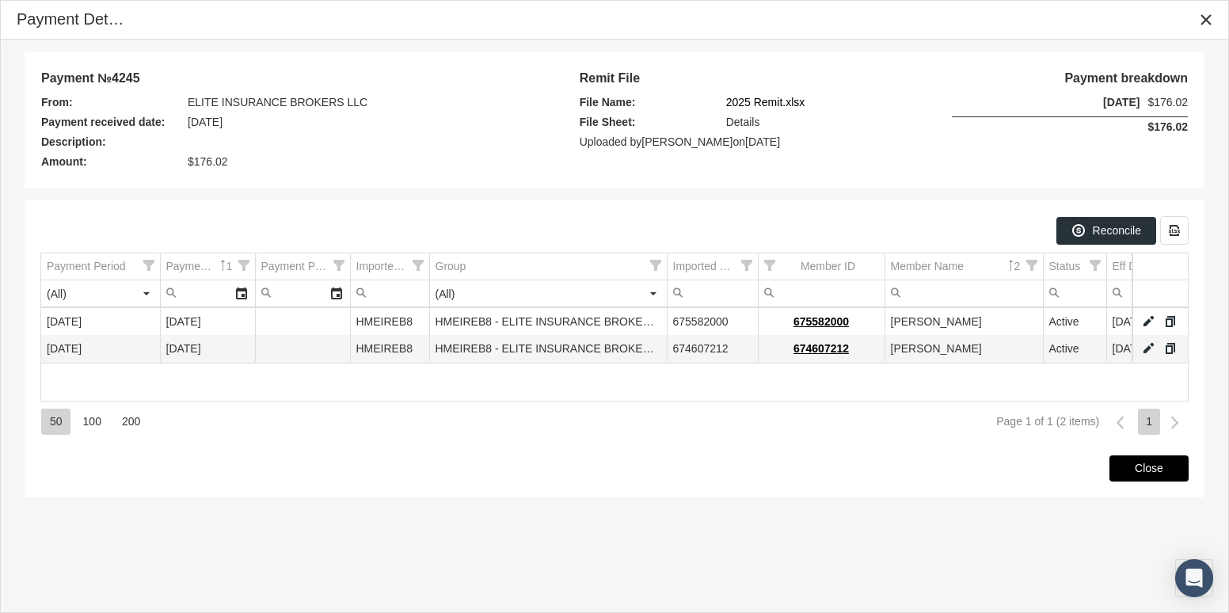
click at [1145, 466] on span "Close" at bounding box center [1149, 468] width 29 height 13
